Goal: Find specific page/section: Find specific page/section

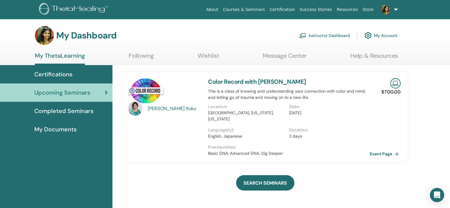
click at [331, 35] on link "Instructor Dashboard" at bounding box center [324, 35] width 51 height 13
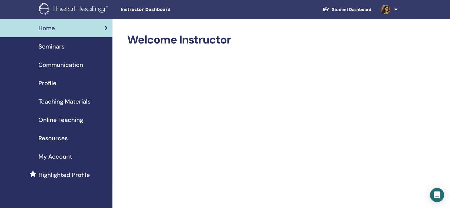
click at [354, 11] on link "Student Dashboard" at bounding box center [347, 9] width 58 height 11
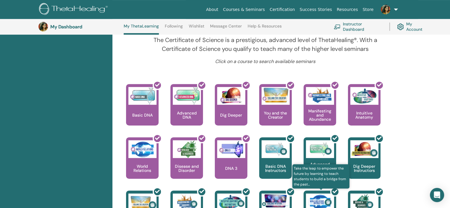
scroll to position [104, 0]
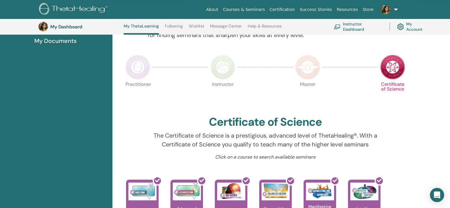
click at [312, 74] on img at bounding box center [307, 67] width 25 height 25
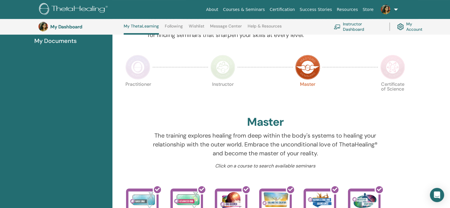
click at [223, 66] on img at bounding box center [222, 67] width 25 height 25
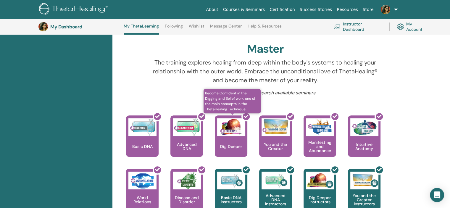
scroll to position [222, 0]
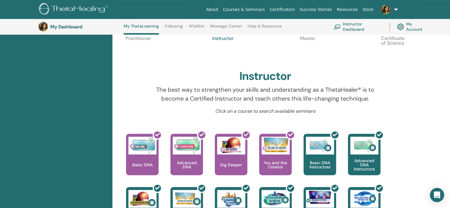
scroll to position [104, 0]
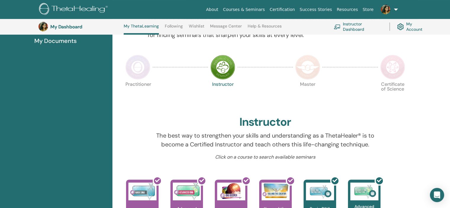
click at [140, 72] on img at bounding box center [137, 67] width 25 height 25
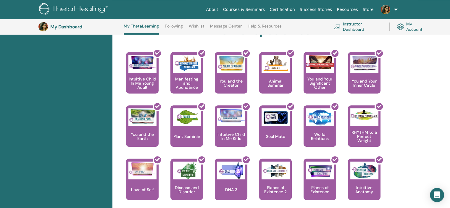
scroll to position [252, 0]
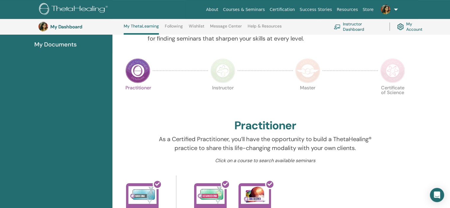
scroll to position [45, 0]
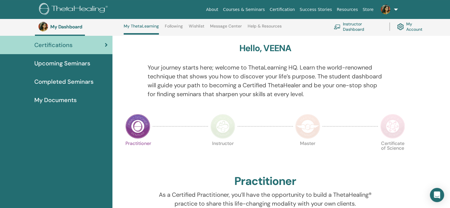
click at [236, 124] on div at bounding box center [223, 126] width 30 height 27
click at [227, 125] on img at bounding box center [222, 126] width 25 height 25
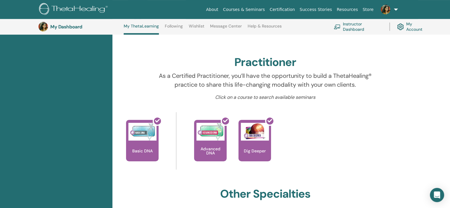
scroll to position [193, 0]
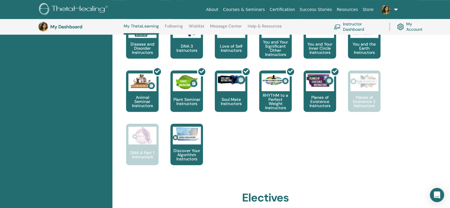
scroll to position [341, 0]
